Goal: Share content

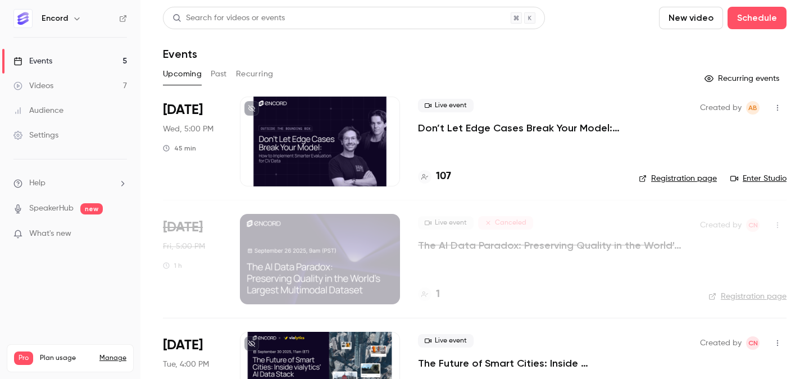
scroll to position [3, 0]
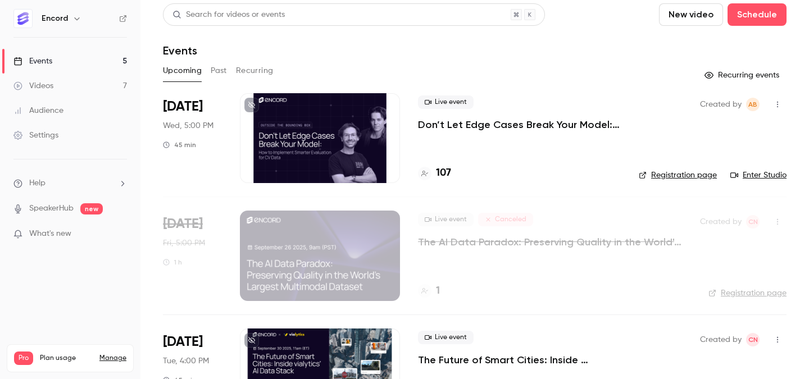
click at [512, 120] on p "Don’t Let Edge Cases Break Your Model: How to Implement Smarter Evaluation for …" at bounding box center [519, 124] width 203 height 13
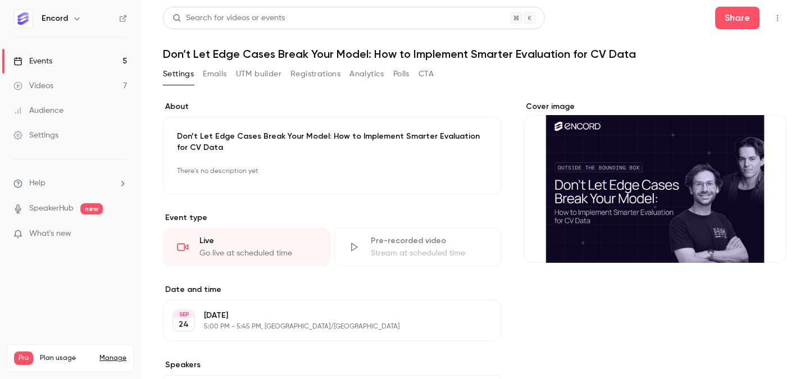
click at [780, 14] on icon "button" at bounding box center [778, 18] width 9 height 8
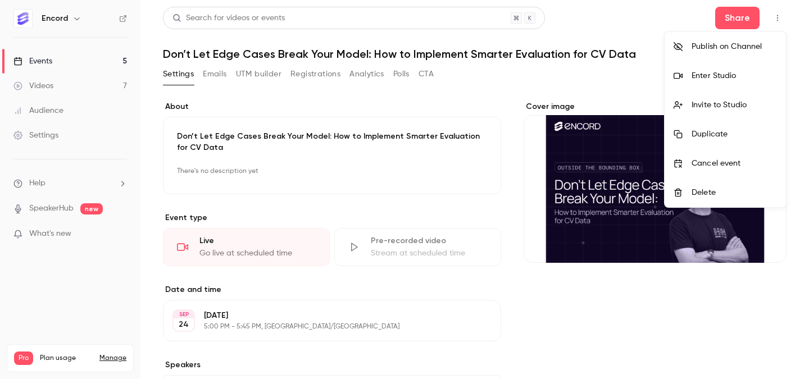
click at [737, 13] on div at bounding box center [404, 189] width 809 height 379
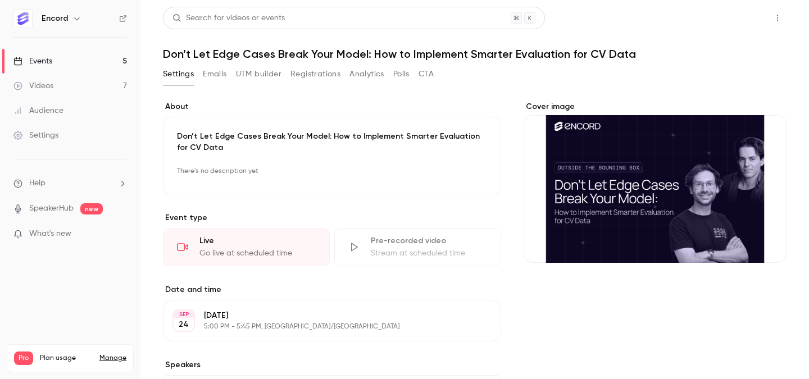
click at [740, 19] on button "Share" at bounding box center [738, 18] width 44 height 22
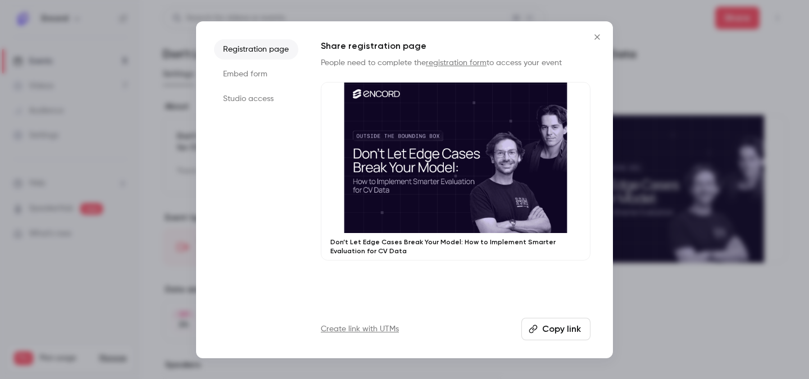
click at [562, 326] on button "Copy link" at bounding box center [556, 329] width 69 height 22
click at [565, 325] on button "Copy link" at bounding box center [556, 329] width 69 height 22
click at [602, 36] on icon "Close" at bounding box center [597, 37] width 13 height 9
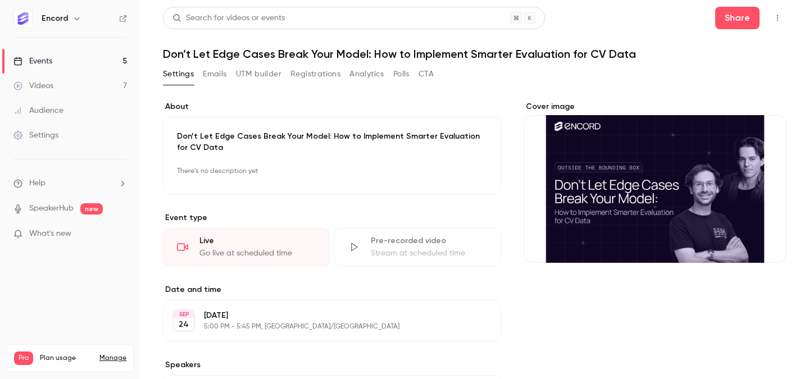
scroll to position [112, 0]
